Goal: Information Seeking & Learning: Learn about a topic

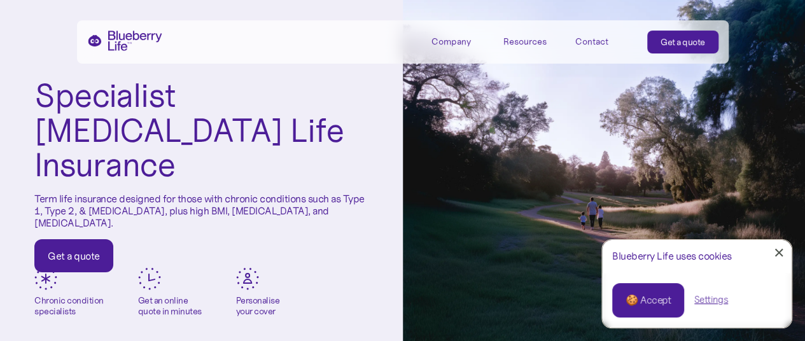
click at [514, 41] on div "Resources" at bounding box center [525, 41] width 43 height 11
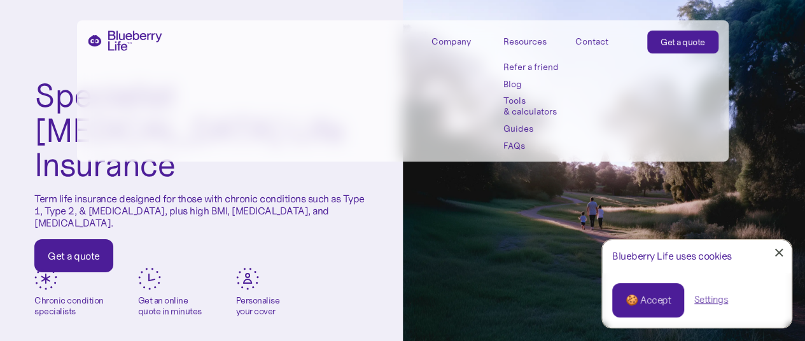
click at [526, 129] on link "Guides" at bounding box center [532, 128] width 57 height 11
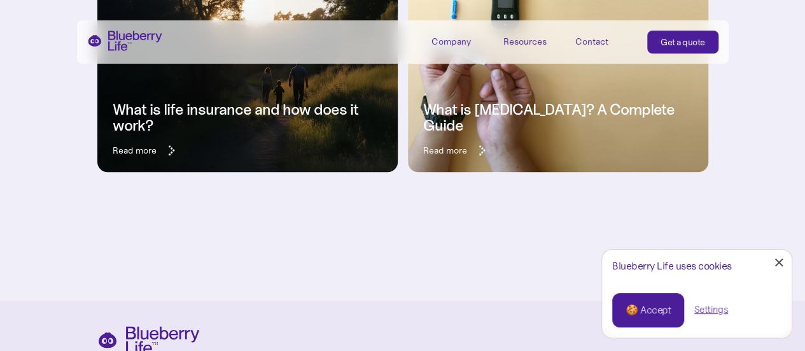
scroll to position [382, 0]
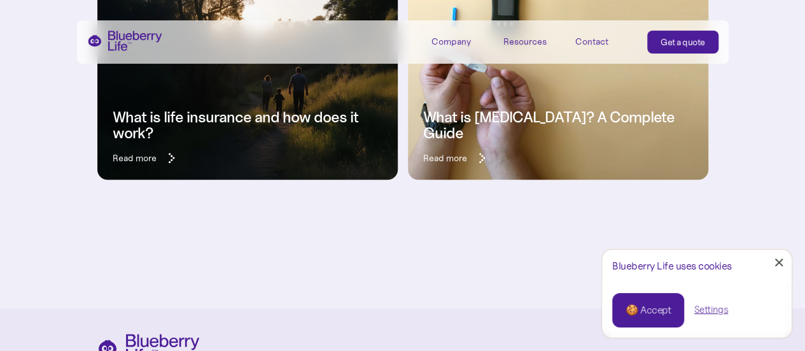
click at [447, 171] on link "What is Type 2 Diabetes? A Complete Guide Read more" at bounding box center [558, 84] width 300 height 191
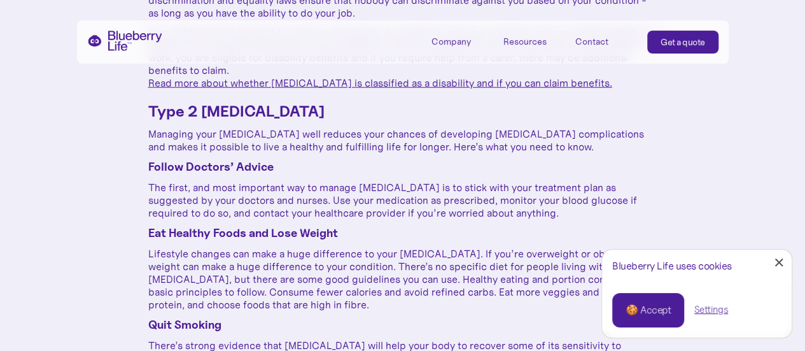
scroll to position [1719, 0]
